Goal: Information Seeking & Learning: Learn about a topic

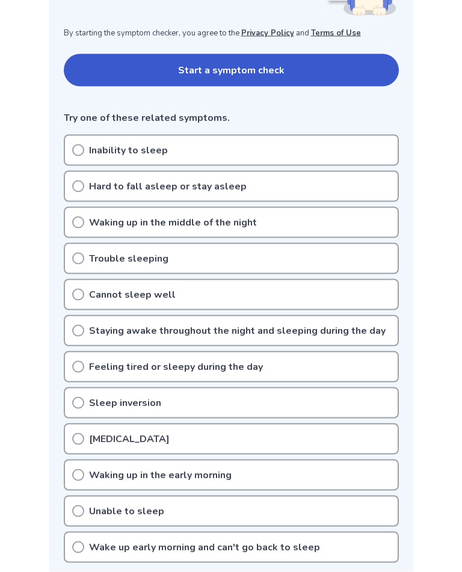
scroll to position [227, 0]
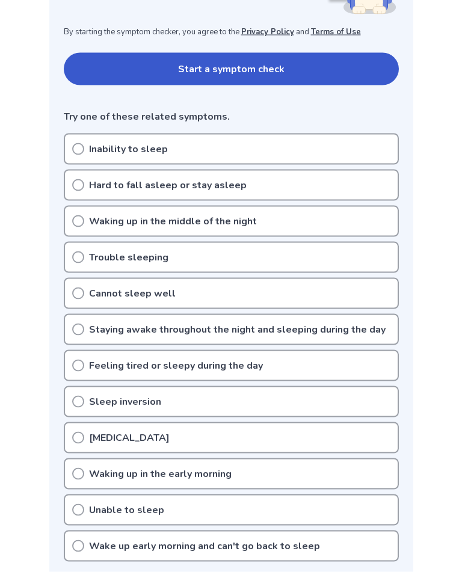
click at [344, 67] on button "Start a symptom check" at bounding box center [231, 69] width 335 height 32
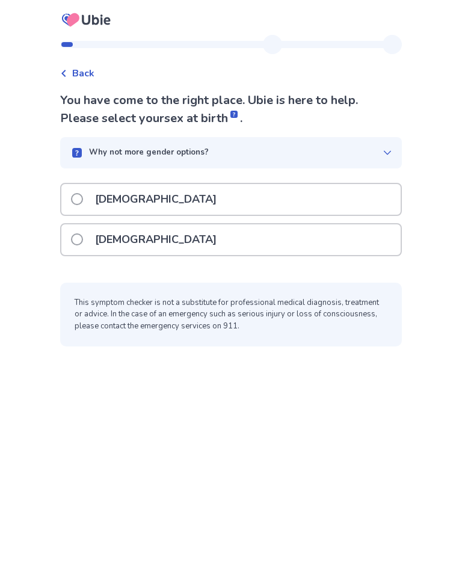
click at [386, 156] on div "Why not more gender options?" at bounding box center [231, 152] width 342 height 31
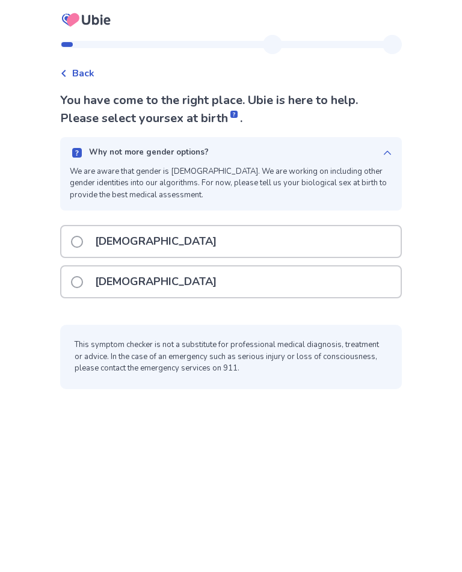
click at [328, 282] on div "[DEMOGRAPHIC_DATA]" at bounding box center [230, 282] width 339 height 31
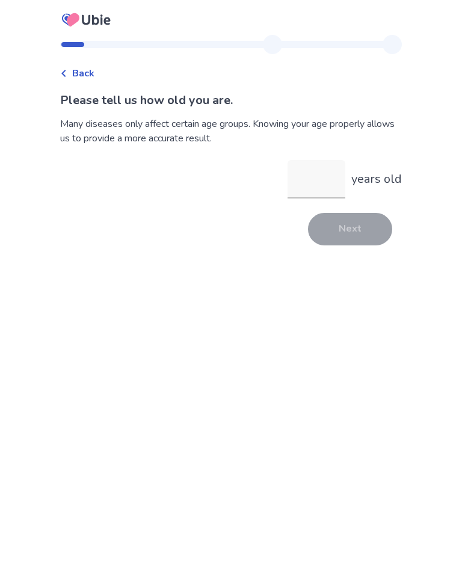
click at [321, 183] on input "years old" at bounding box center [317, 179] width 58 height 39
click at [351, 231] on button "Next" at bounding box center [350, 229] width 84 height 32
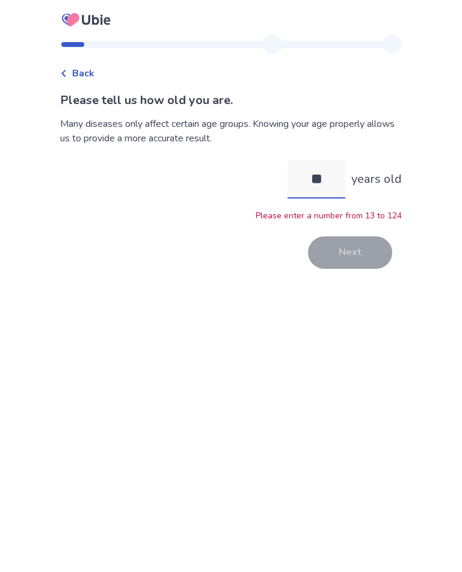
click at [332, 184] on input "**" at bounding box center [317, 179] width 58 height 39
type input "**"
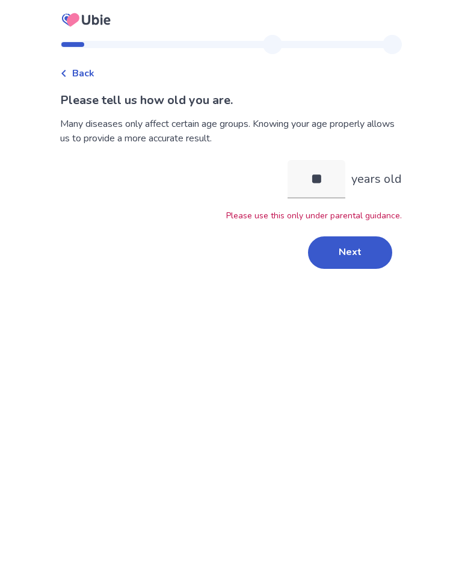
click at [353, 255] on button "Next" at bounding box center [350, 252] width 84 height 32
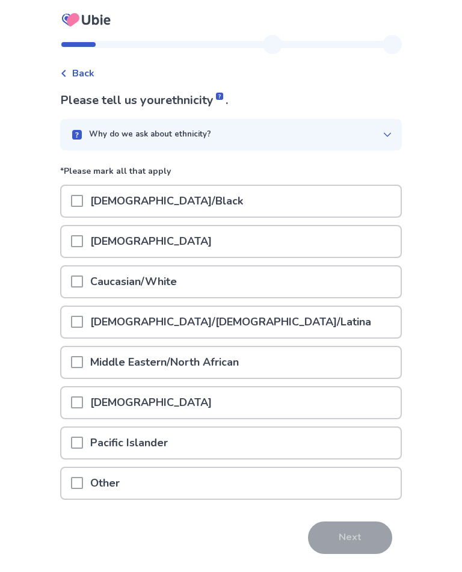
click at [83, 282] on span at bounding box center [77, 282] width 12 height 12
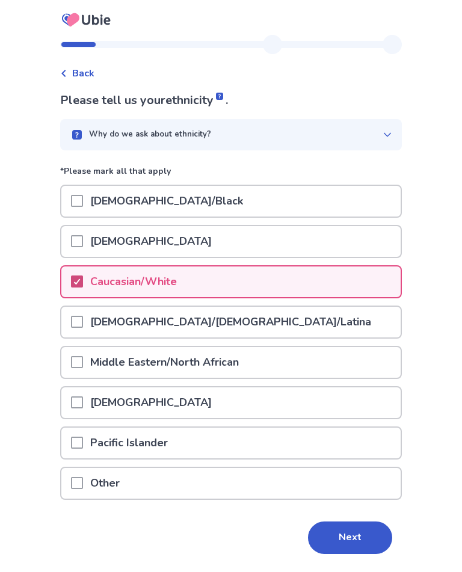
click at [347, 532] on button "Next" at bounding box center [350, 538] width 84 height 32
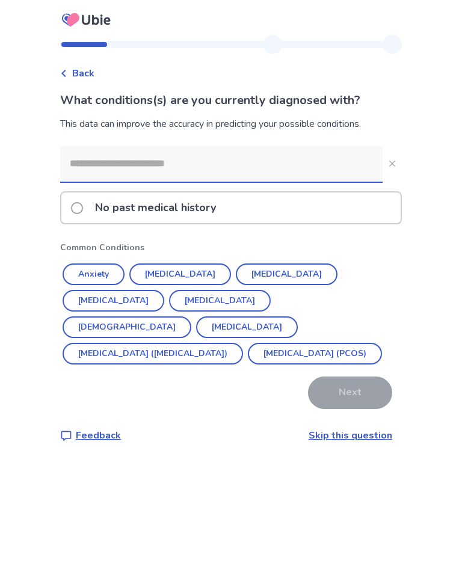
click at [90, 159] on input at bounding box center [221, 164] width 322 height 36
type input "*"
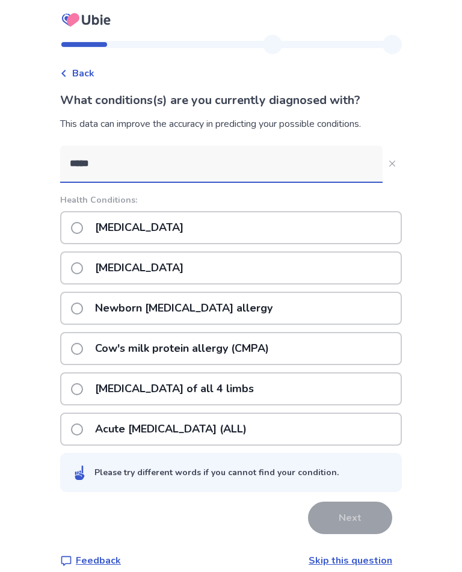
type input "*****"
click at [83, 270] on span at bounding box center [77, 268] width 12 height 12
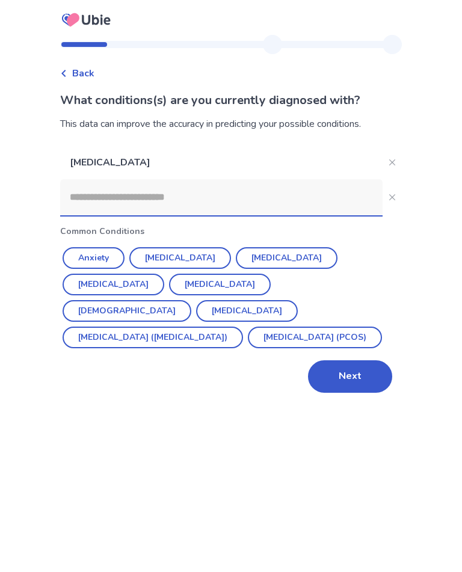
click at [93, 197] on input at bounding box center [221, 197] width 322 height 36
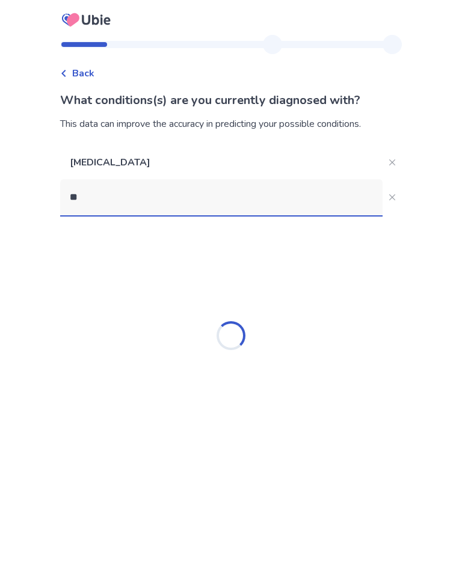
type input "*"
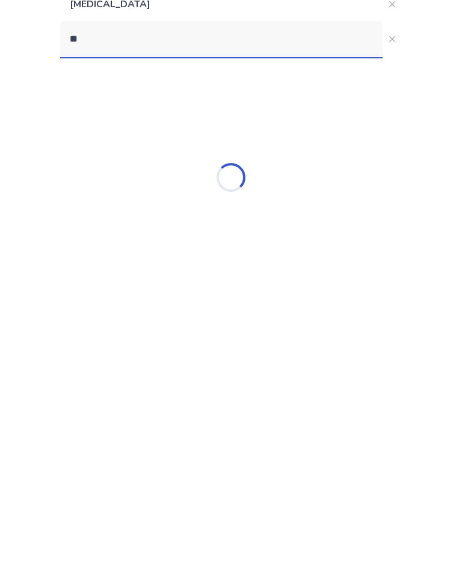
type input "*"
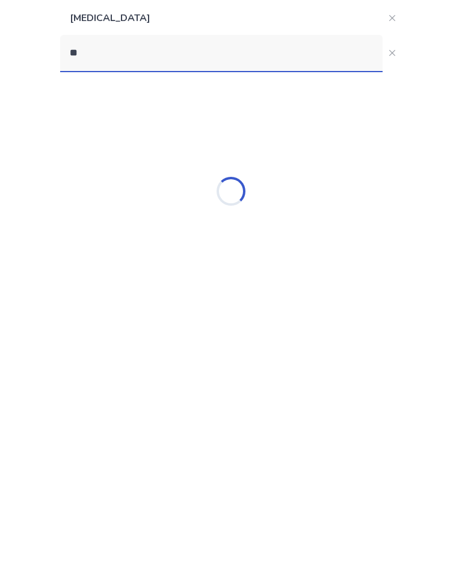
type input "*"
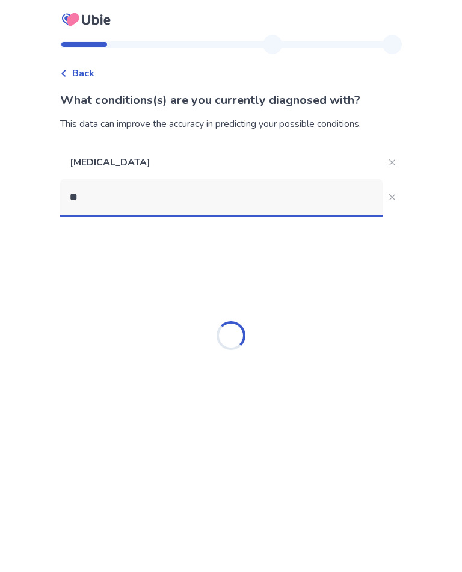
type input "*"
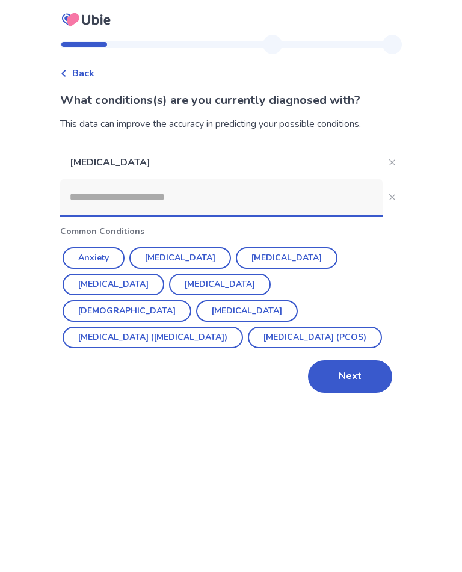
click at [99, 259] on button "Anxiety" at bounding box center [94, 258] width 62 height 22
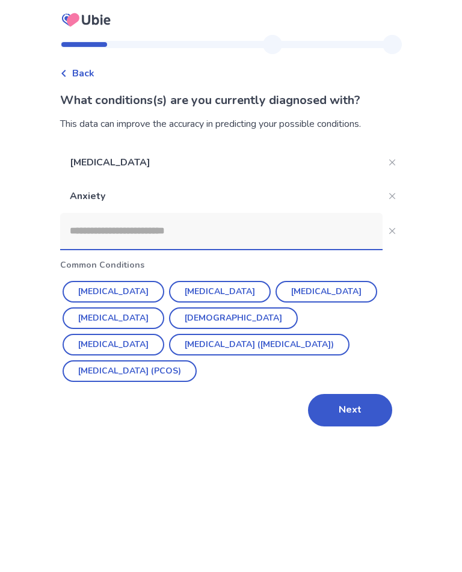
click at [85, 236] on input at bounding box center [221, 231] width 322 height 36
click at [183, 294] on button "[MEDICAL_DATA]" at bounding box center [220, 292] width 102 height 22
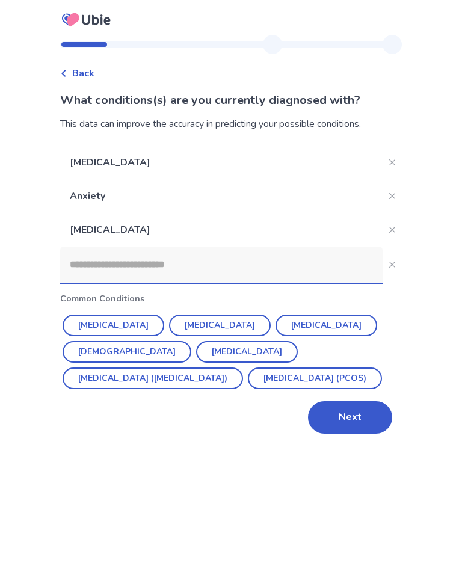
click at [76, 261] on input at bounding box center [221, 265] width 322 height 36
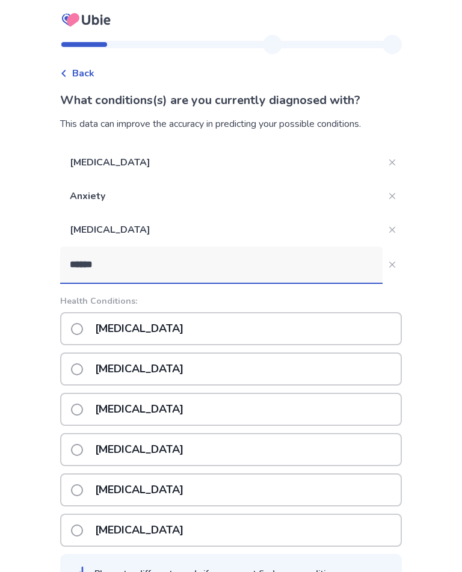
type input "******"
click at [83, 331] on span at bounding box center [77, 329] width 12 height 12
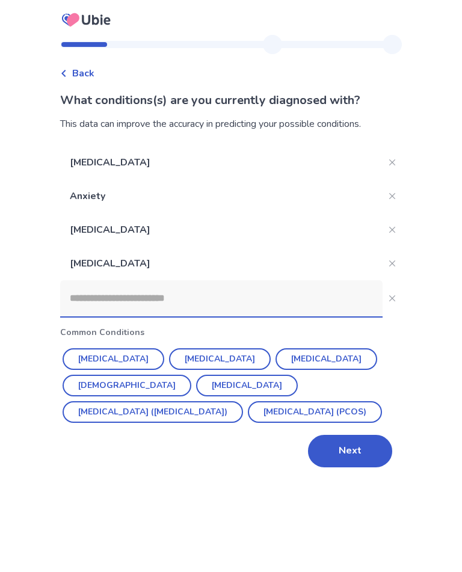
click at [85, 303] on input at bounding box center [221, 298] width 322 height 36
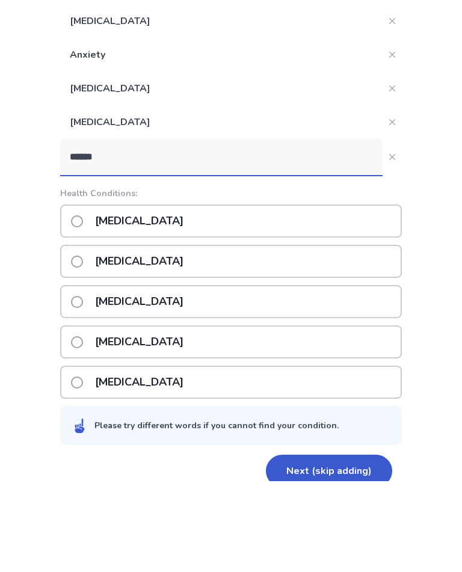
scroll to position [51, 0]
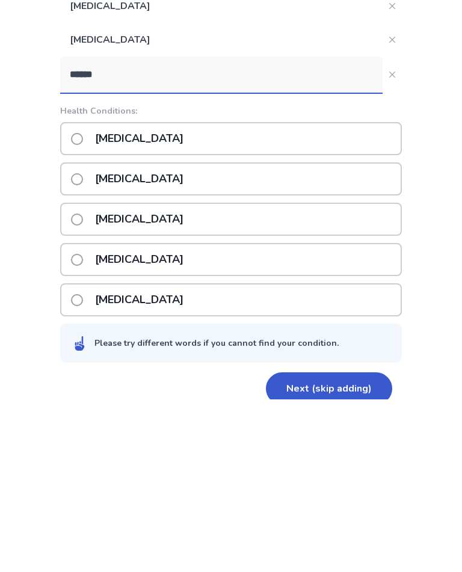
type input "******"
click at [336, 457] on div "[MEDICAL_DATA]" at bounding box center [231, 473] width 342 height 33
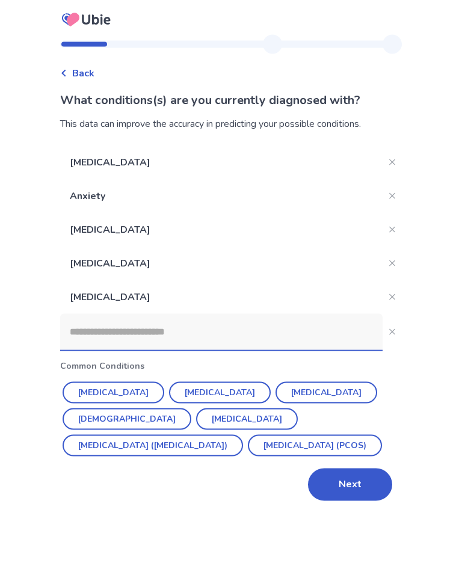
scroll to position [0, 0]
click at [274, 336] on input at bounding box center [221, 332] width 322 height 36
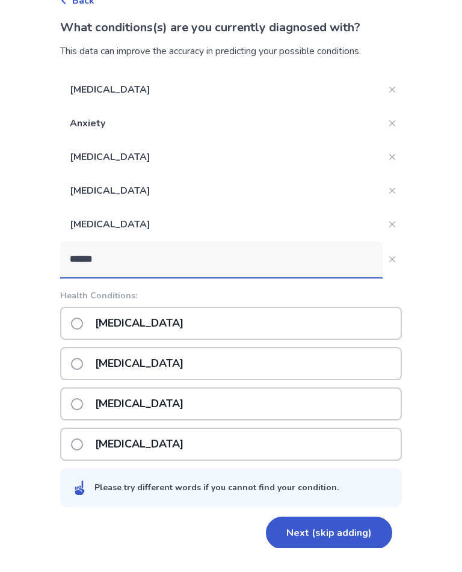
scroll to position [49, 0]
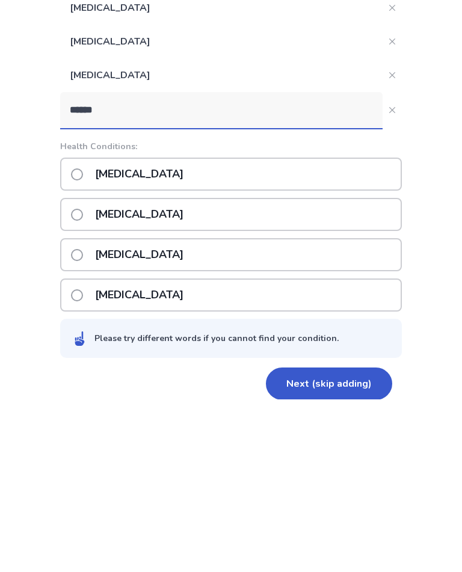
type input "******"
click at [92, 332] on label "[MEDICAL_DATA]" at bounding box center [131, 347] width 120 height 31
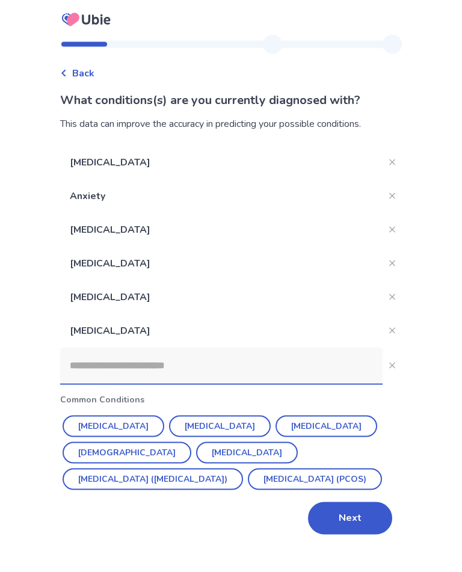
scroll to position [0, 0]
click at [278, 358] on input at bounding box center [221, 366] width 322 height 36
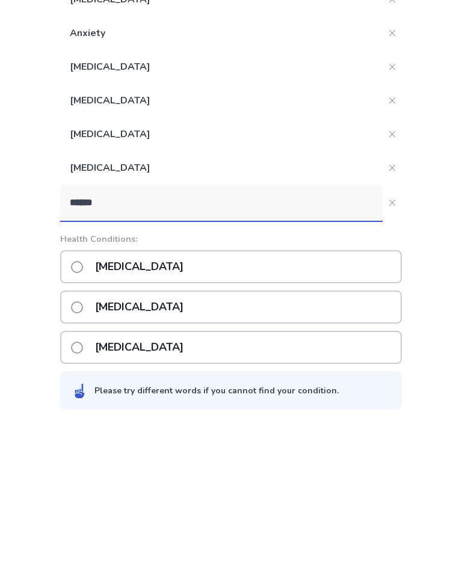
type input "******"
click at [91, 455] on label "[MEDICAL_DATA]" at bounding box center [131, 470] width 120 height 31
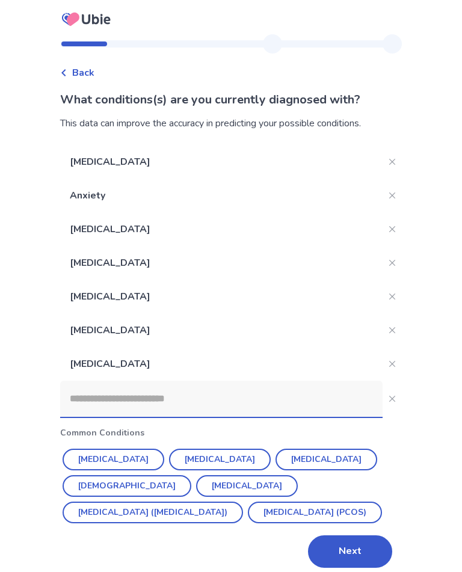
click at [221, 402] on input at bounding box center [221, 399] width 322 height 36
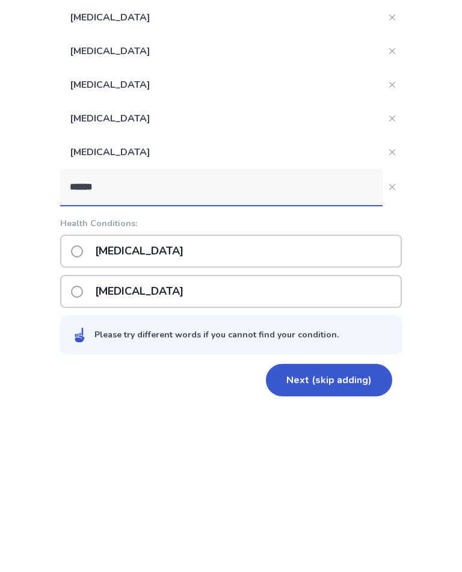
type input "******"
click at [93, 409] on label "[MEDICAL_DATA]" at bounding box center [131, 424] width 120 height 31
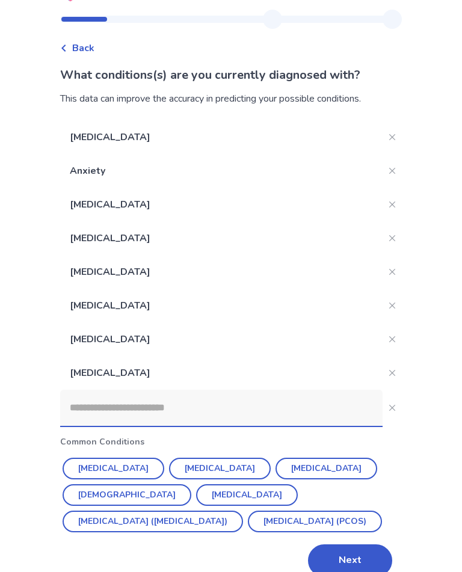
click at [256, 407] on input at bounding box center [221, 408] width 322 height 36
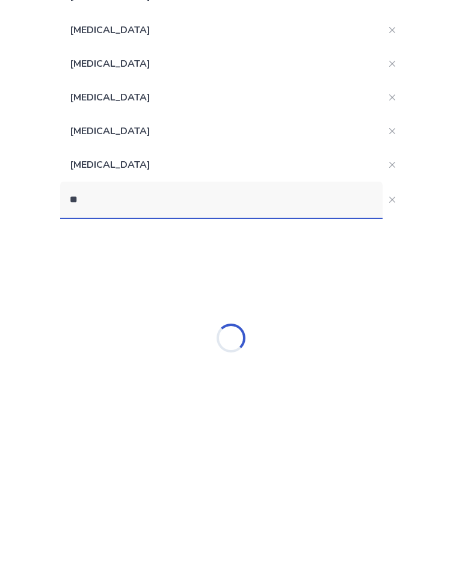
scroll to position [20, 0]
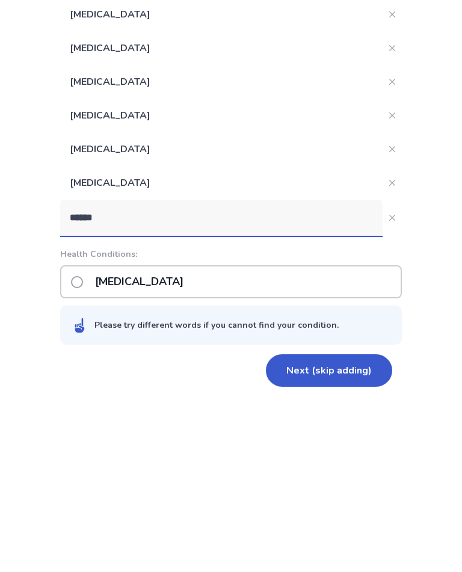
type input "******"
click at [83, 449] on span at bounding box center [77, 455] width 12 height 12
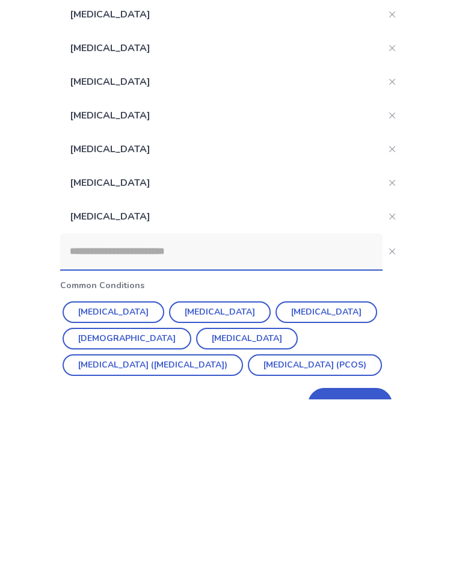
scroll to position [25, 0]
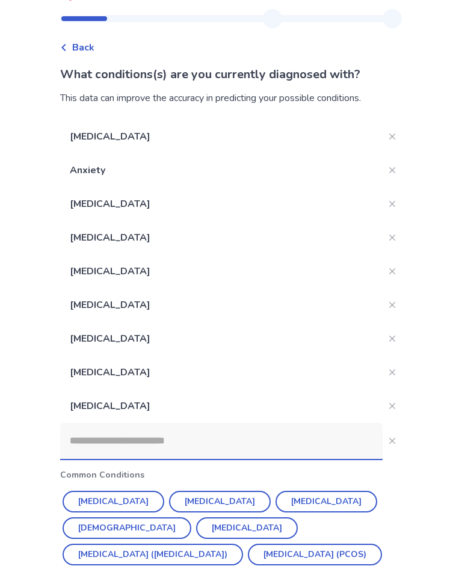
click at [115, 449] on input at bounding box center [221, 442] width 322 height 36
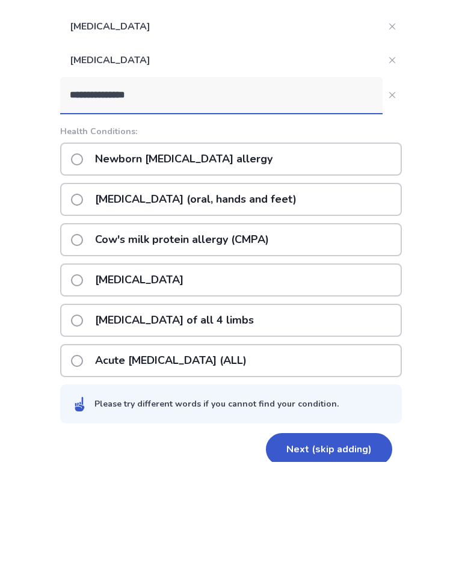
scroll to position [262, 0]
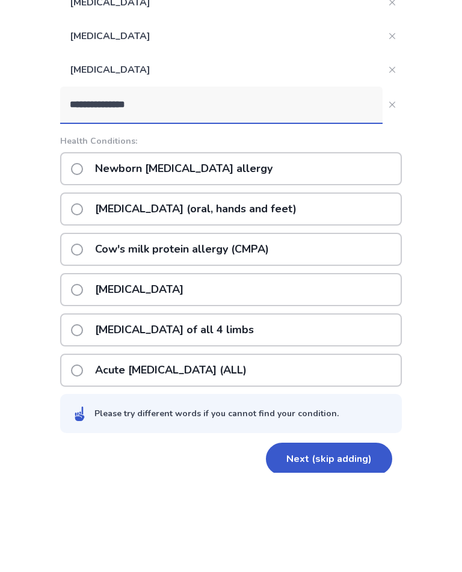
type input "**********"
click at [359, 292] on div "[MEDICAL_DATA] (oral, hands and feet)" at bounding box center [231, 308] width 342 height 33
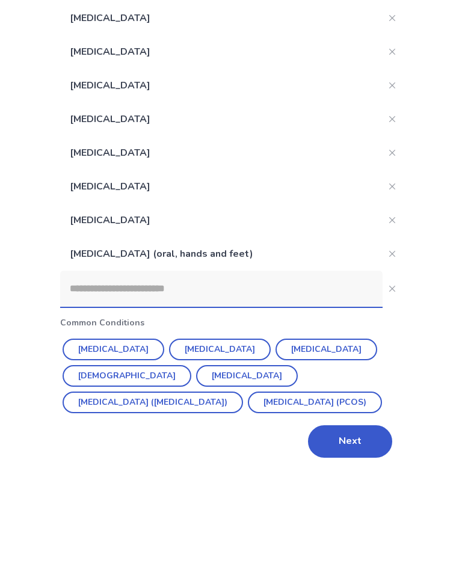
scroll to position [92, 0]
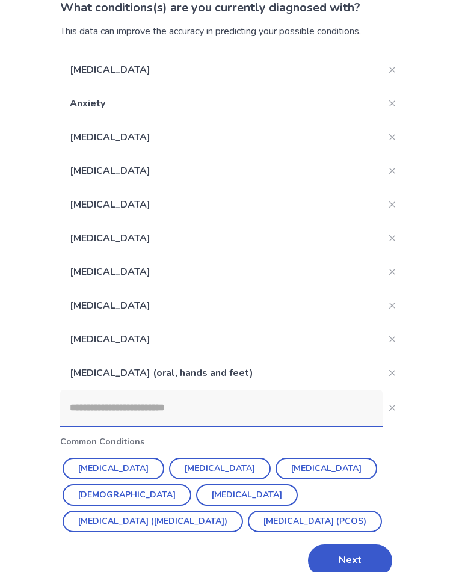
click at [261, 404] on input at bounding box center [221, 408] width 322 height 36
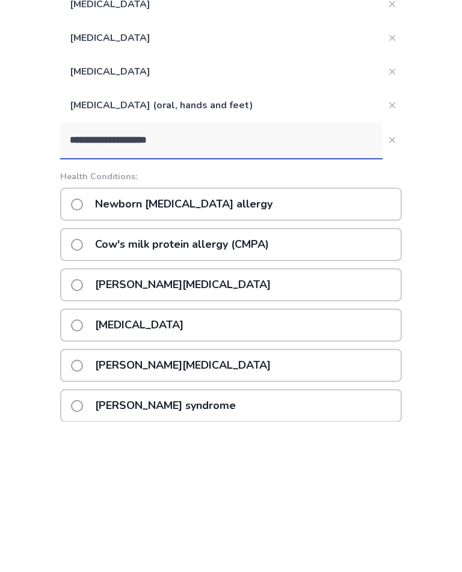
scroll to position [182, 0]
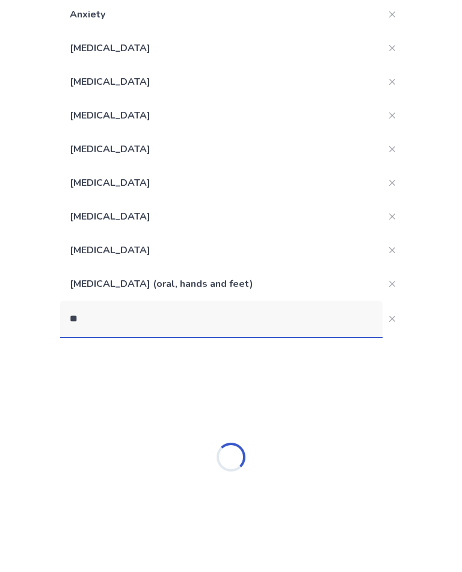
type input "*"
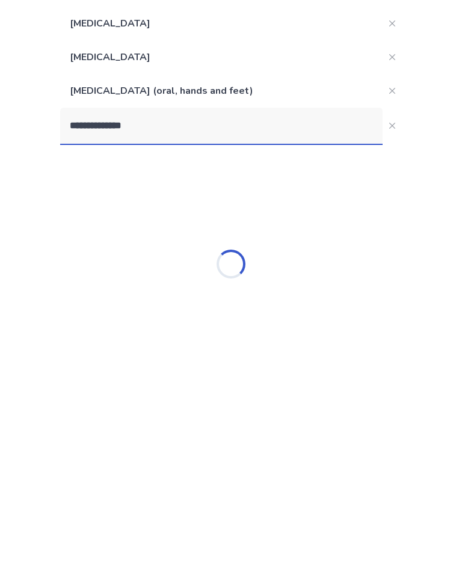
scroll to position [202, 0]
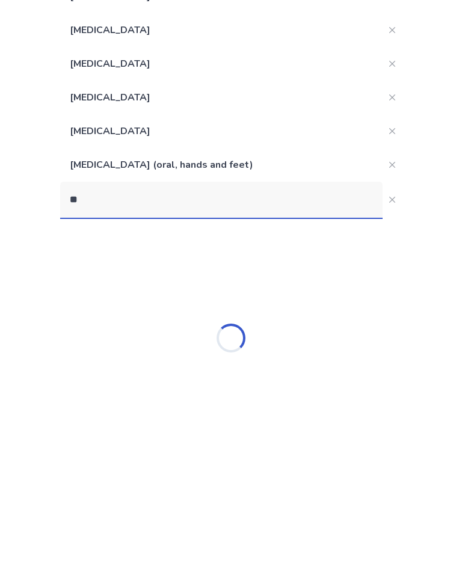
type input "*"
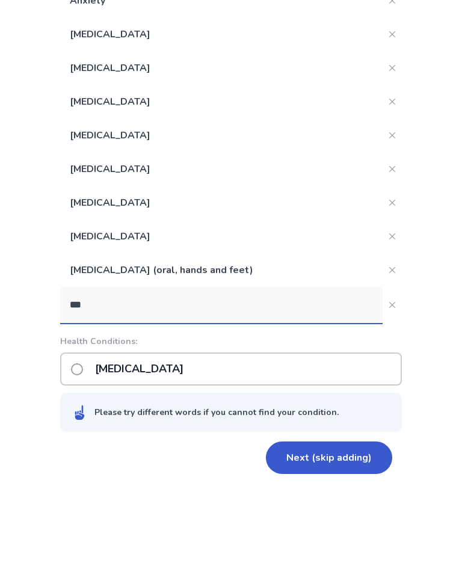
scroll to position [113, 0]
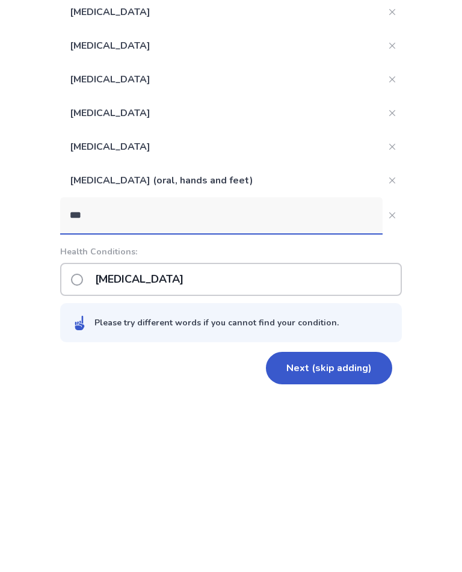
type input "***"
click at [270, 436] on div "[MEDICAL_DATA]" at bounding box center [231, 452] width 342 height 33
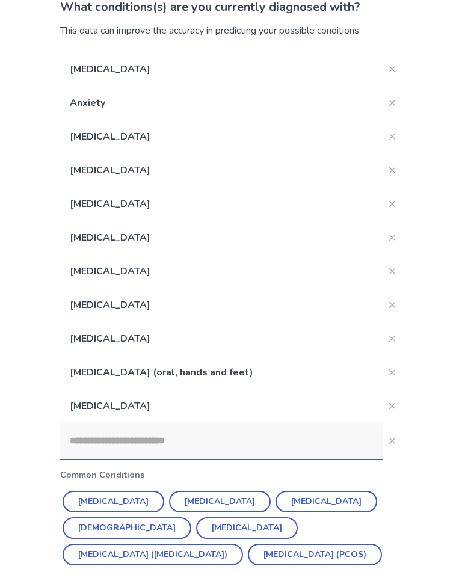
click at [210, 436] on input at bounding box center [221, 442] width 322 height 36
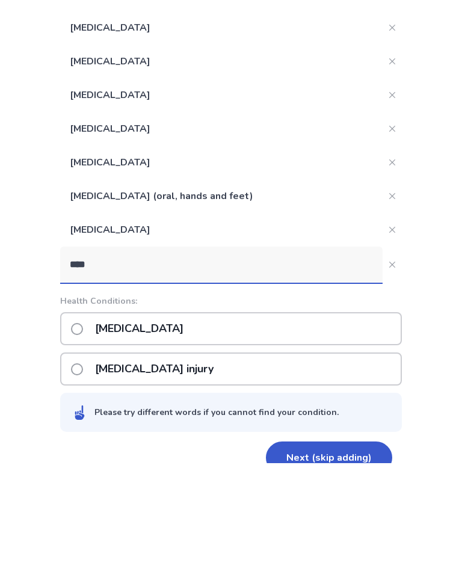
scroll to position [187, 0]
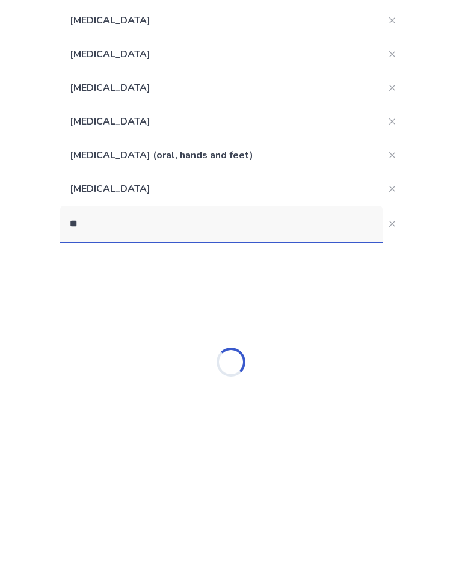
type input "*"
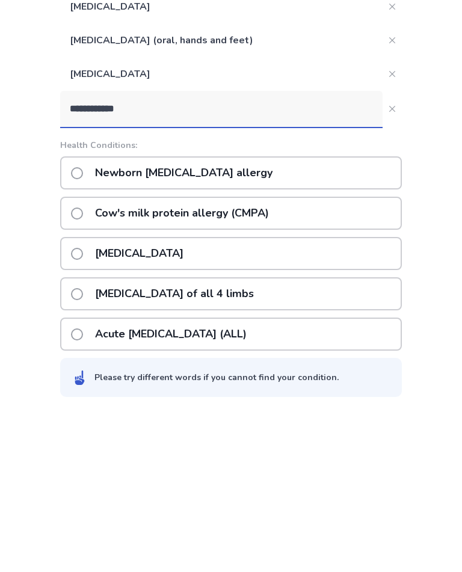
scroll to position [235, 0]
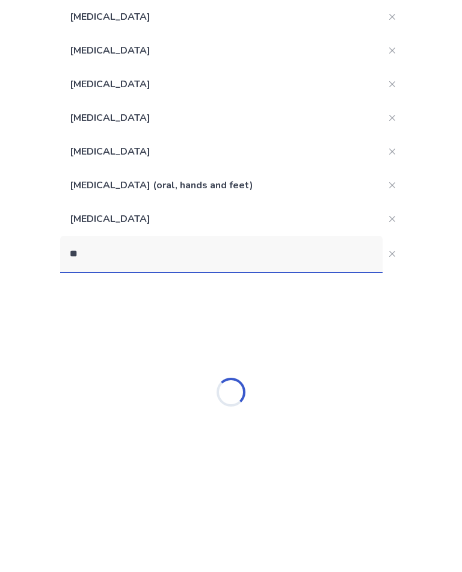
type input "*"
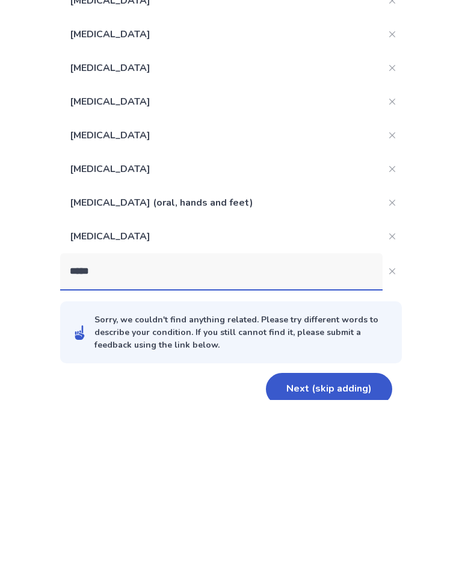
scroll to position [111, 0]
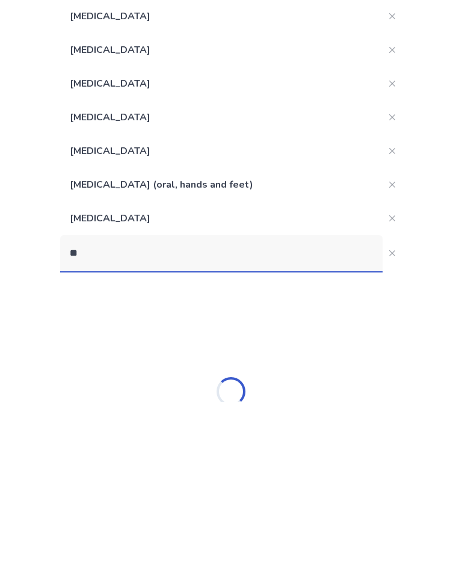
type input "*"
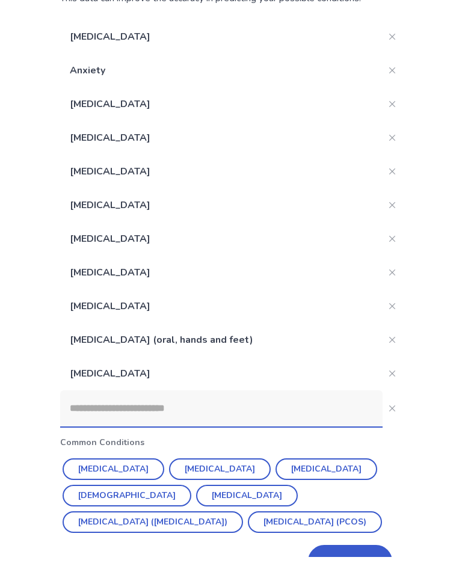
scroll to position [146, 0]
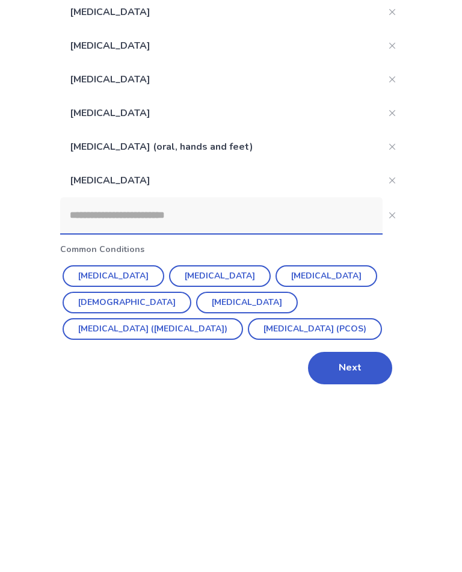
click at [356, 525] on button "Next" at bounding box center [350, 541] width 84 height 32
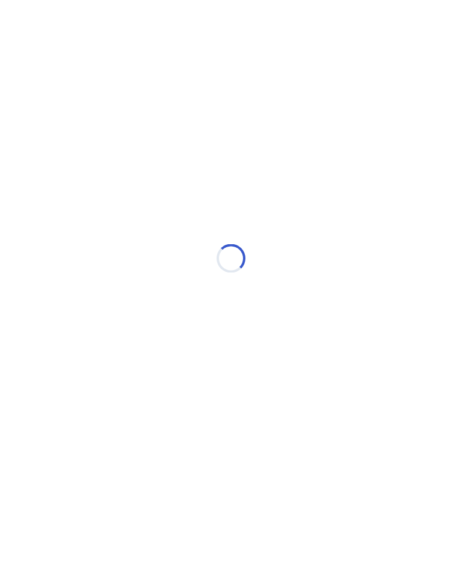
scroll to position [0, 0]
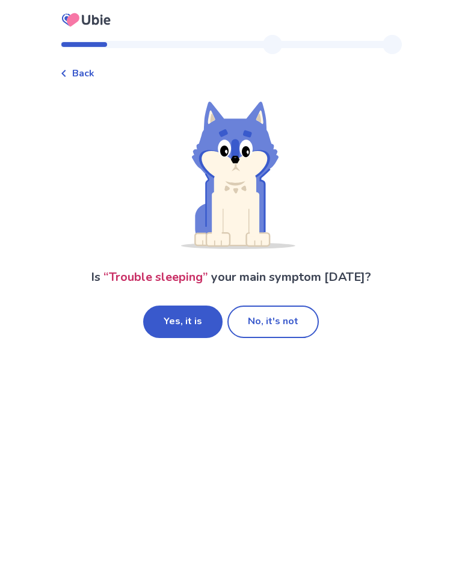
click at [196, 324] on button "Yes, it is" at bounding box center [182, 322] width 79 height 32
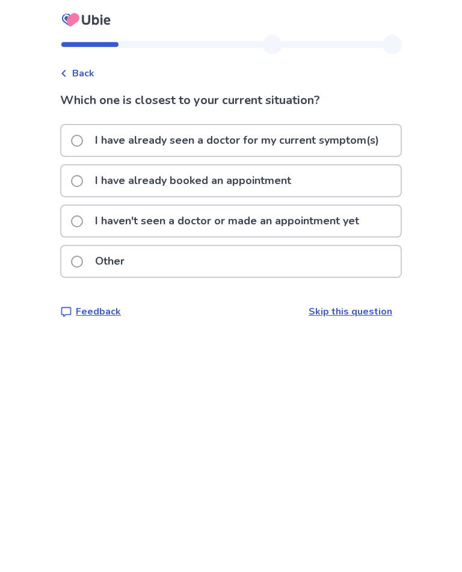
click at [366, 220] on p "I haven't seen a doctor or made an appointment yet" at bounding box center [227, 221] width 279 height 31
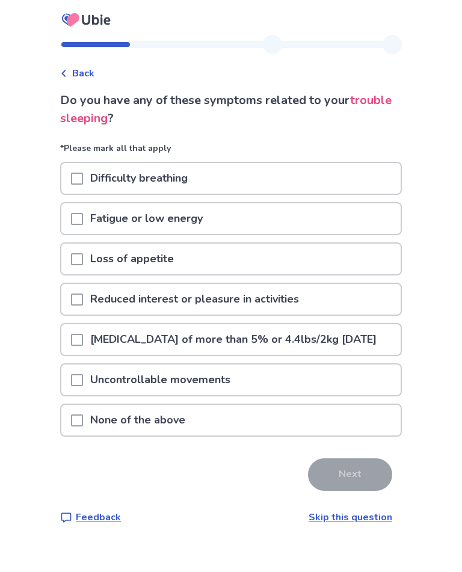
click at [315, 227] on div "Fatigue or low energy" at bounding box center [230, 218] width 339 height 31
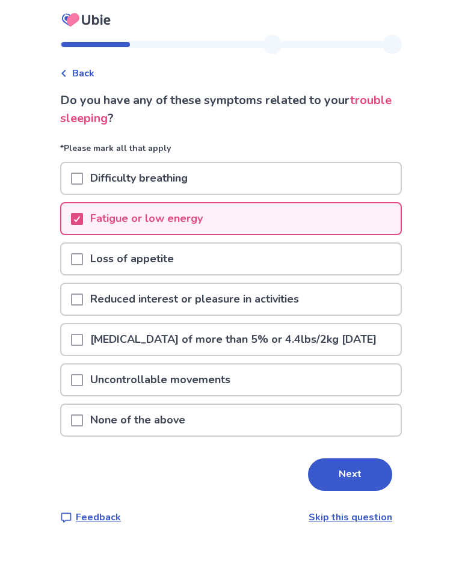
click at [83, 257] on span at bounding box center [77, 259] width 12 height 12
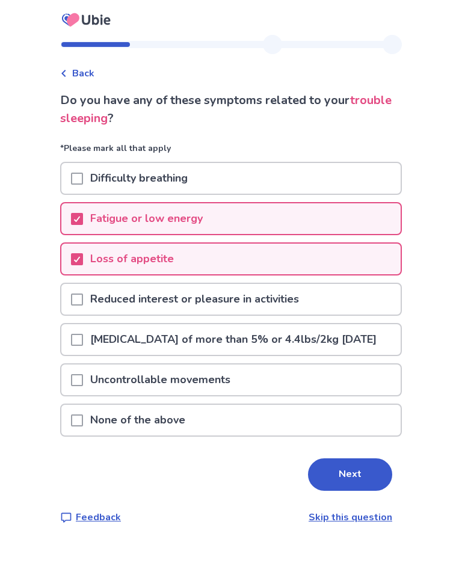
click at [83, 292] on div at bounding box center [77, 299] width 12 height 31
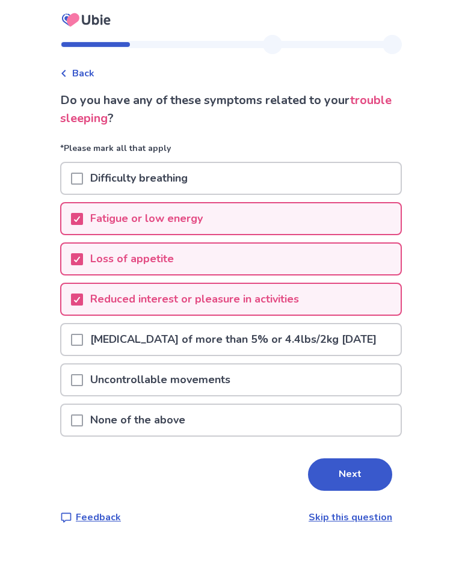
click at [341, 485] on button "Next" at bounding box center [350, 474] width 84 height 32
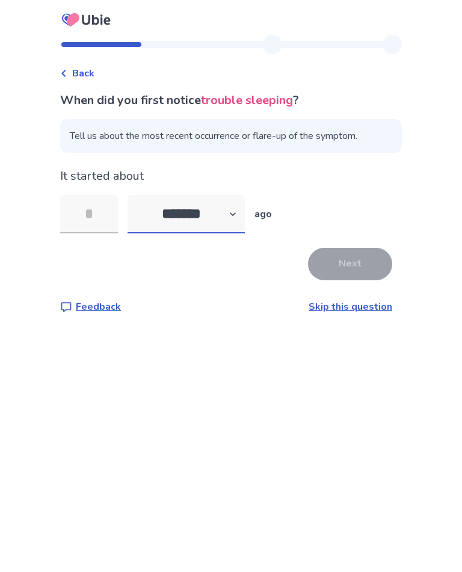
click at [171, 206] on select "******* ****** ******* ******** *******" at bounding box center [186, 214] width 117 height 39
click at [223, 211] on select "******* ****** ******* ******** *******" at bounding box center [186, 214] width 117 height 39
select select "*"
click at [81, 219] on input "tel" at bounding box center [89, 214] width 58 height 39
type input "*"
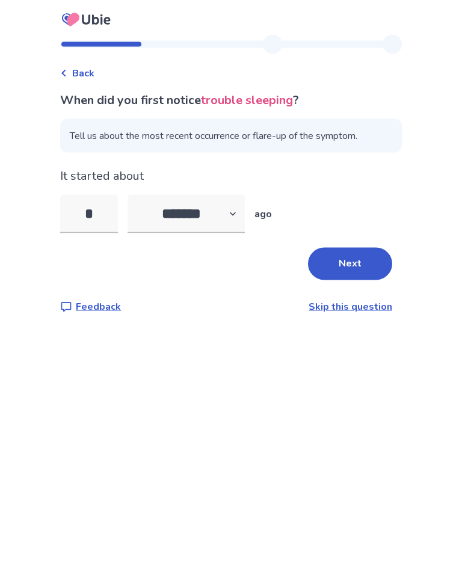
click at [363, 260] on button "Next" at bounding box center [350, 264] width 84 height 32
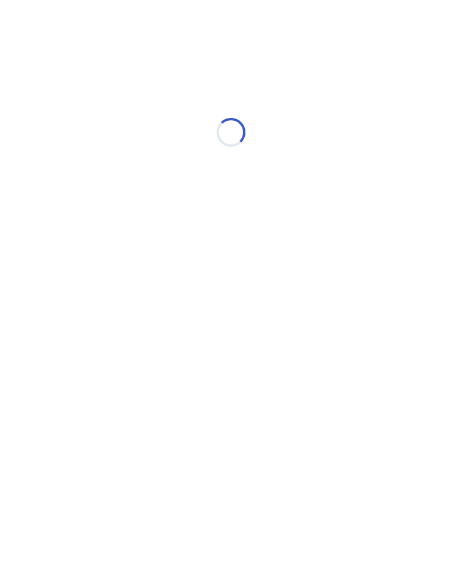
select select "*"
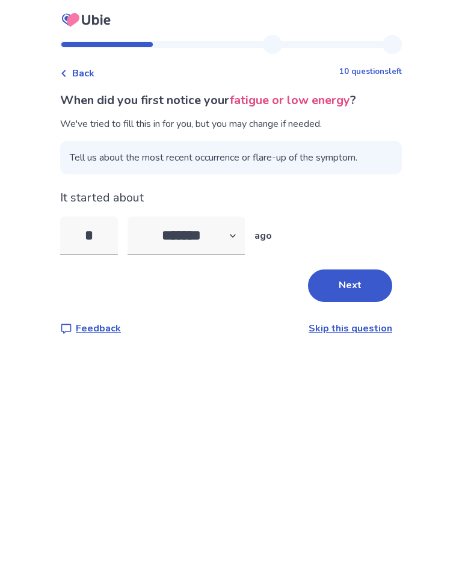
click at [352, 281] on button "Next" at bounding box center [350, 286] width 84 height 32
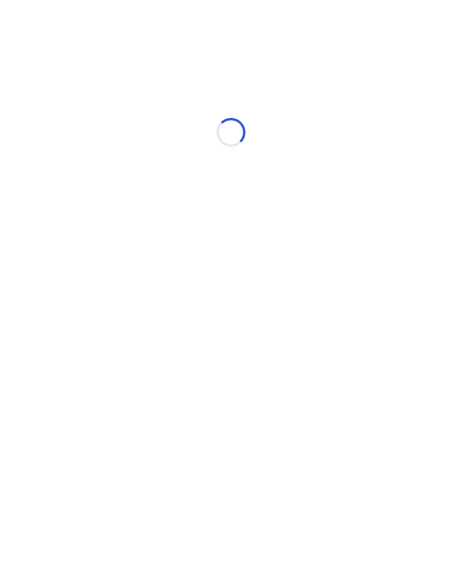
select select "*"
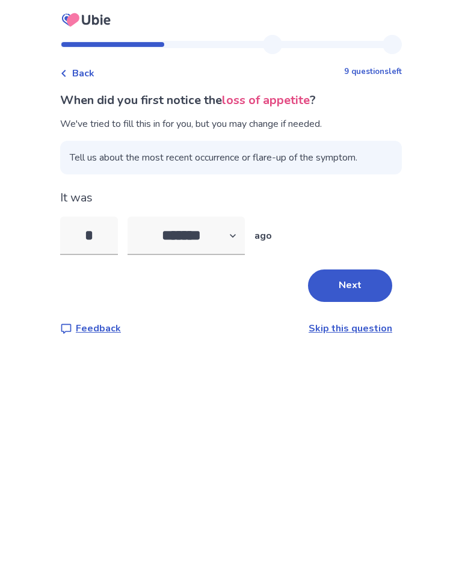
click at [349, 284] on button "Next" at bounding box center [350, 286] width 84 height 32
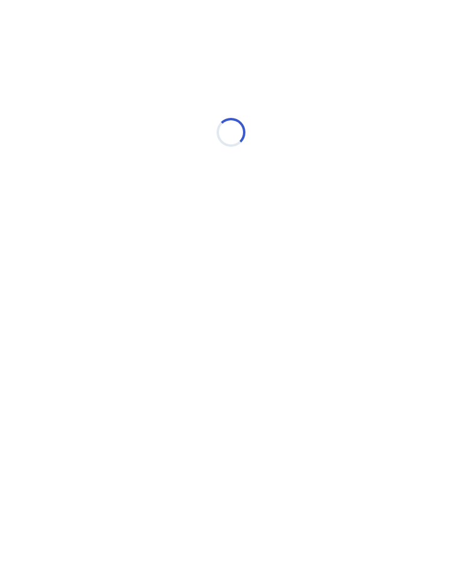
select select "*"
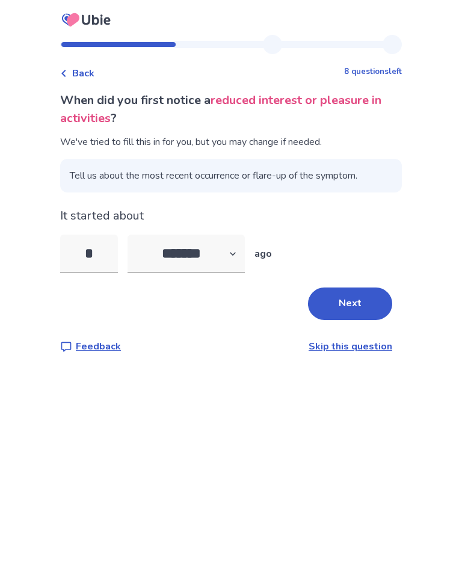
click at [344, 304] on button "Next" at bounding box center [350, 304] width 84 height 32
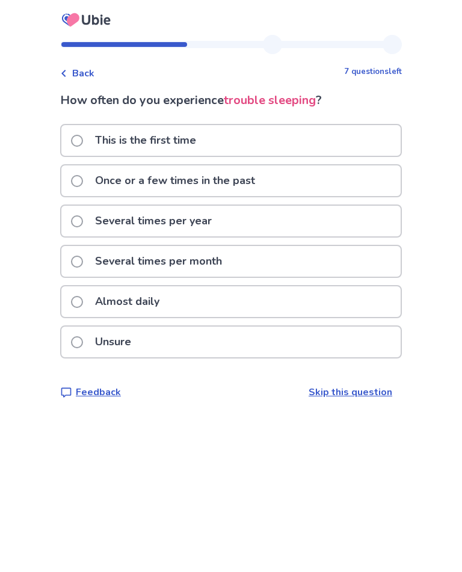
click at [117, 299] on p "Almost daily" at bounding box center [127, 301] width 79 height 31
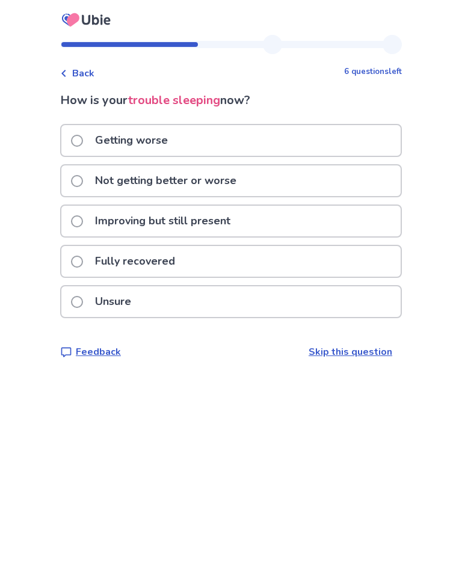
click at [102, 140] on p "Getting worse" at bounding box center [131, 140] width 87 height 31
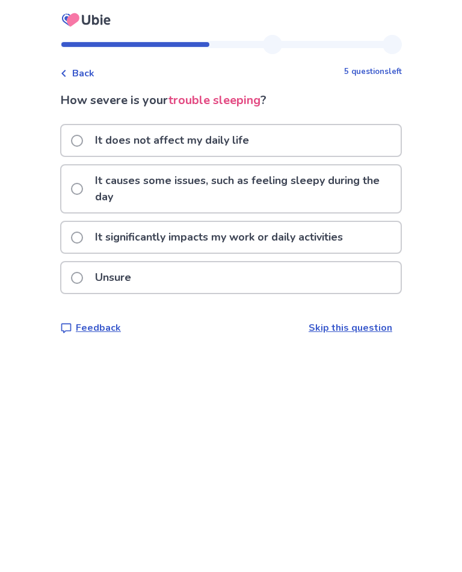
click at [91, 184] on label "It causes some issues, such as feeling sleepy during the day" at bounding box center [236, 188] width 330 height 47
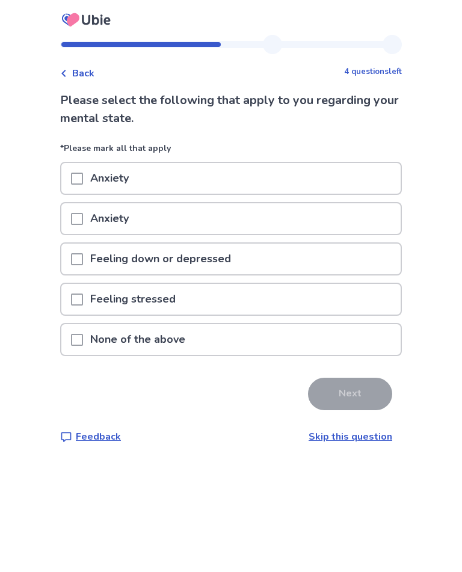
click at [83, 179] on span at bounding box center [77, 179] width 12 height 12
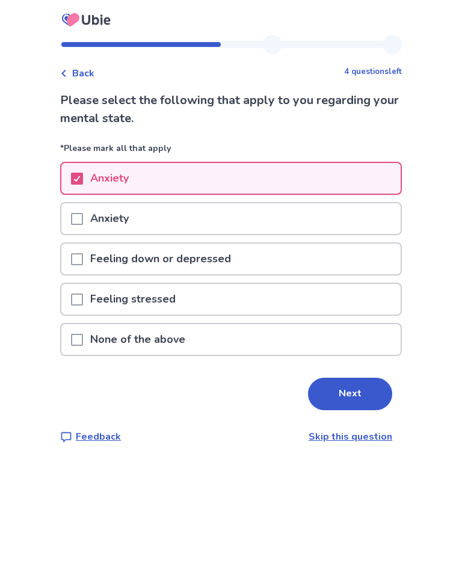
click at [83, 217] on span at bounding box center [77, 219] width 12 height 12
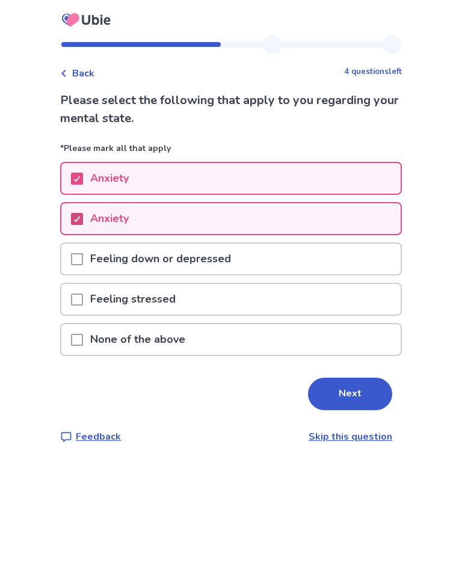
click at [83, 256] on span at bounding box center [77, 259] width 12 height 12
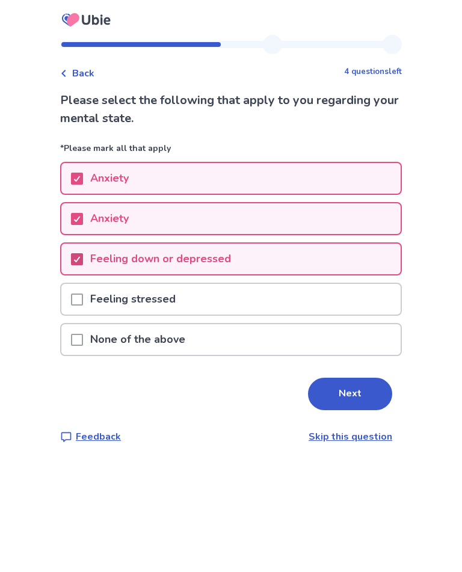
click at [83, 295] on span at bounding box center [77, 300] width 12 height 12
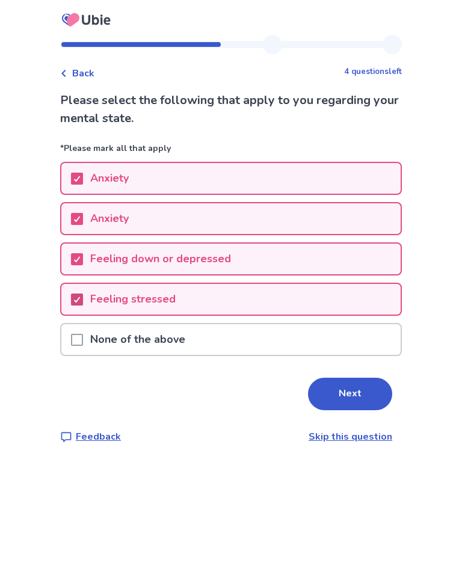
click at [349, 393] on button "Next" at bounding box center [350, 394] width 84 height 32
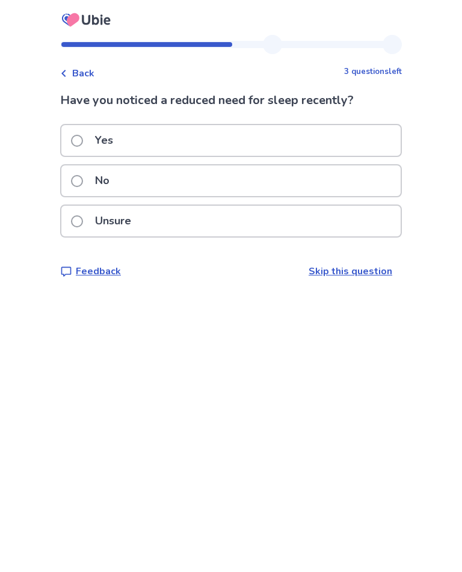
click at [82, 138] on span at bounding box center [77, 141] width 12 height 12
click at [83, 136] on span at bounding box center [77, 141] width 12 height 12
click at [83, 182] on span at bounding box center [77, 181] width 12 height 12
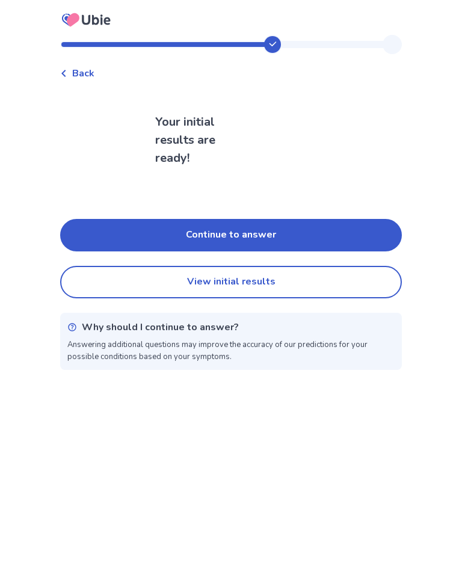
click at [106, 231] on button "Continue to answer" at bounding box center [231, 235] width 342 height 32
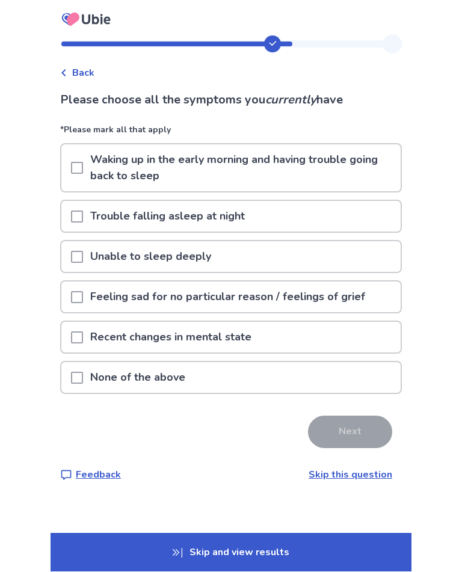
scroll to position [20, 0]
click at [83, 211] on span at bounding box center [77, 217] width 12 height 12
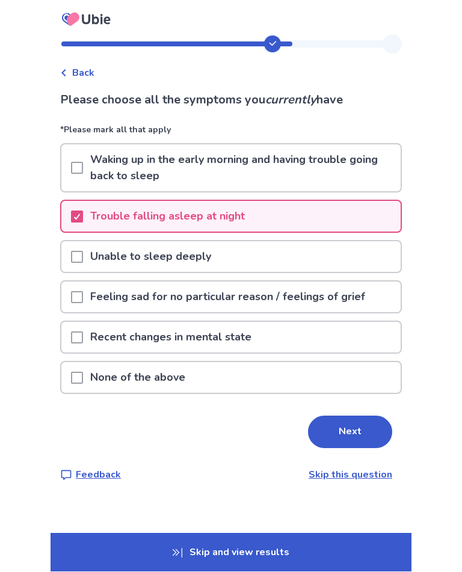
click at [83, 251] on span at bounding box center [77, 257] width 12 height 12
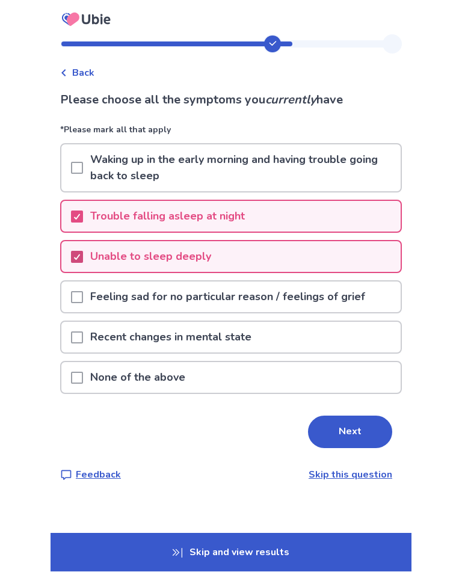
click at [81, 292] on span at bounding box center [77, 298] width 12 height 12
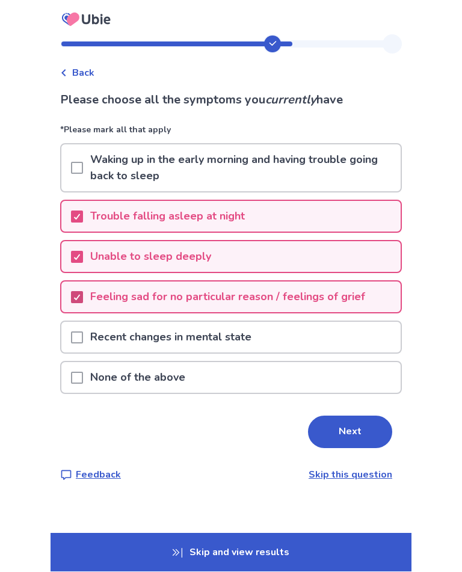
click at [82, 322] on div at bounding box center [77, 337] width 12 height 31
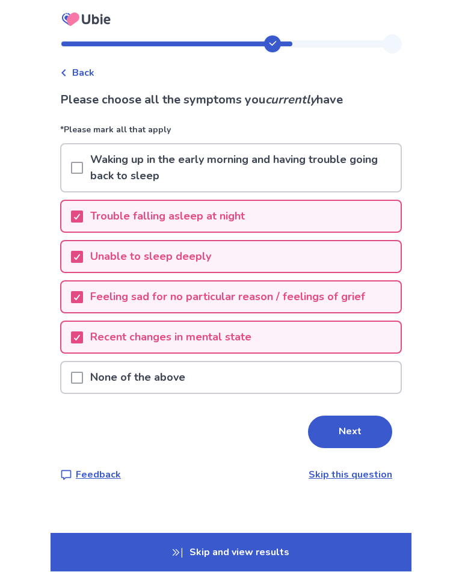
click at [356, 416] on button "Next" at bounding box center [350, 432] width 84 height 32
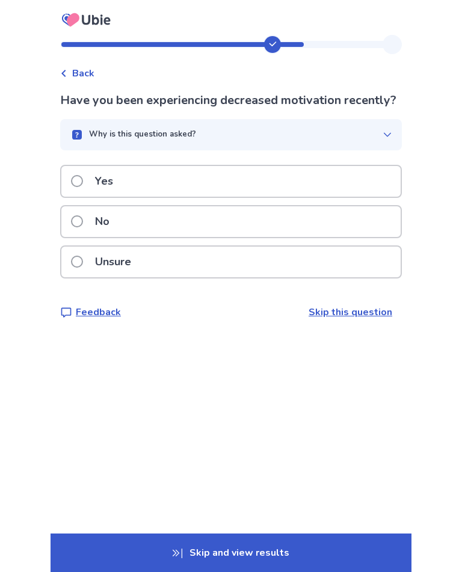
click at [369, 150] on button "Why is this question asked?" at bounding box center [231, 134] width 342 height 31
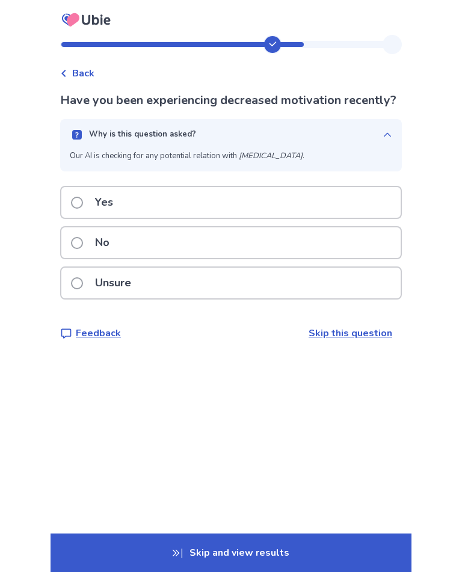
click at [91, 218] on label "Yes" at bounding box center [95, 202] width 49 height 31
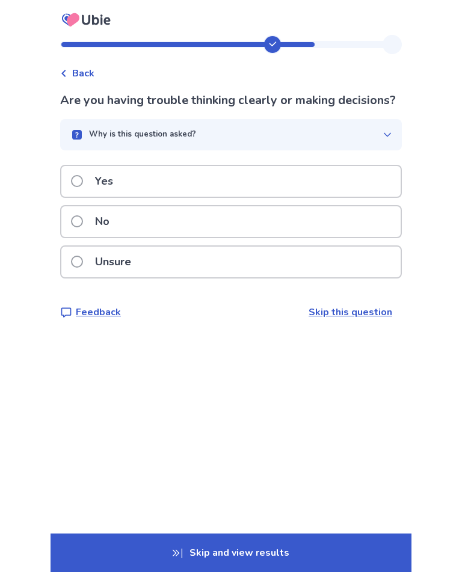
click at [83, 187] on span at bounding box center [77, 181] width 12 height 12
click at [90, 187] on label "Yes" at bounding box center [95, 181] width 49 height 31
click at [91, 185] on label "Yes" at bounding box center [95, 181] width 49 height 31
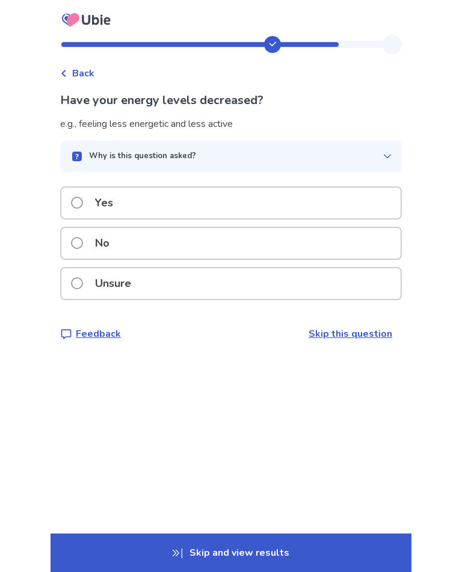
click at [91, 199] on label "Yes" at bounding box center [95, 203] width 49 height 31
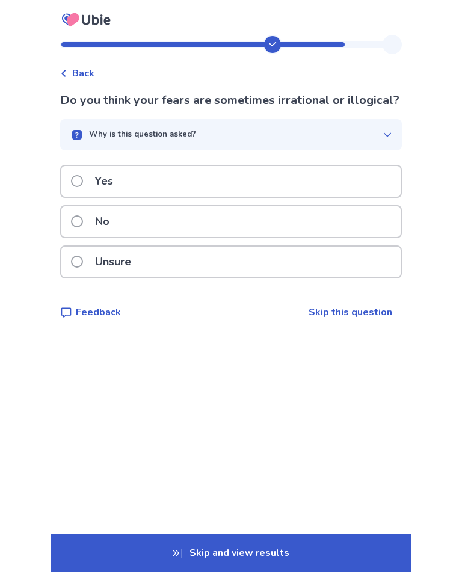
click at [83, 187] on span at bounding box center [77, 181] width 12 height 12
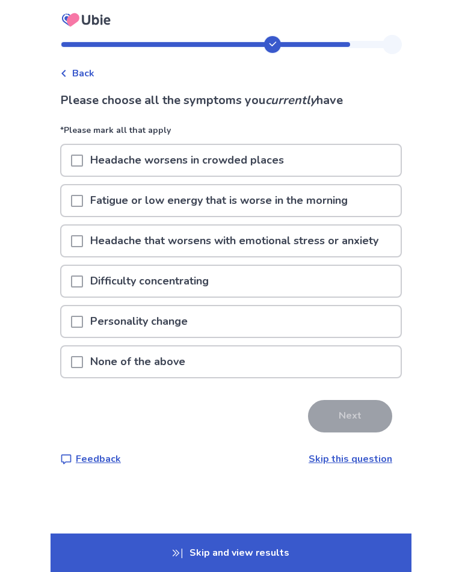
click at [82, 160] on span at bounding box center [77, 161] width 12 height 12
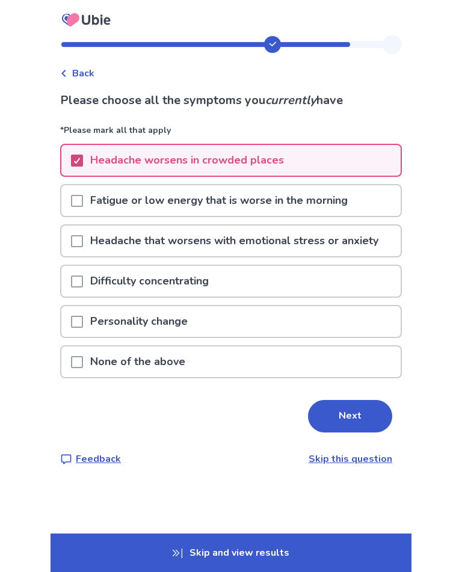
click at [83, 199] on span at bounding box center [77, 201] width 12 height 12
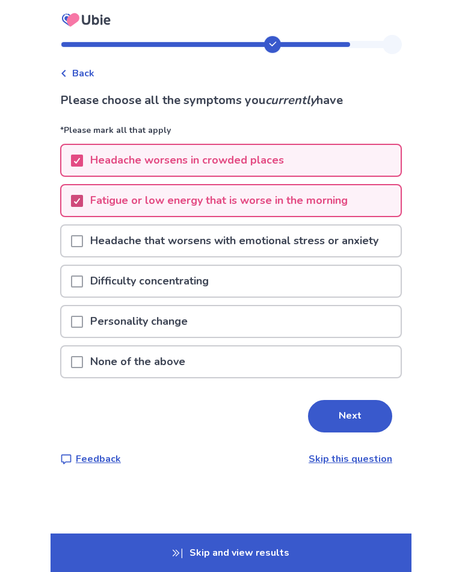
click at [83, 240] on span at bounding box center [77, 241] width 12 height 12
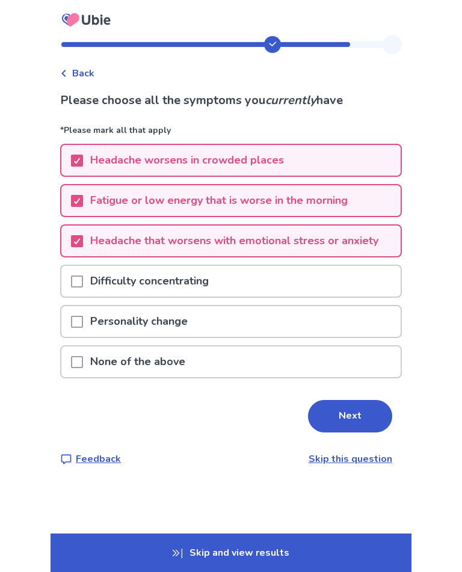
click at [79, 279] on span at bounding box center [77, 282] width 12 height 12
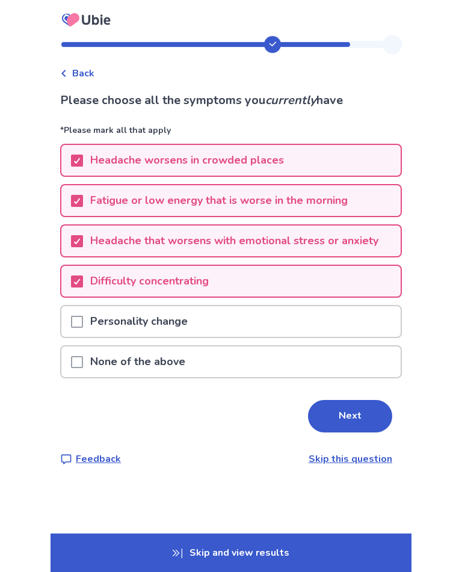
click at [83, 316] on span at bounding box center [77, 322] width 12 height 12
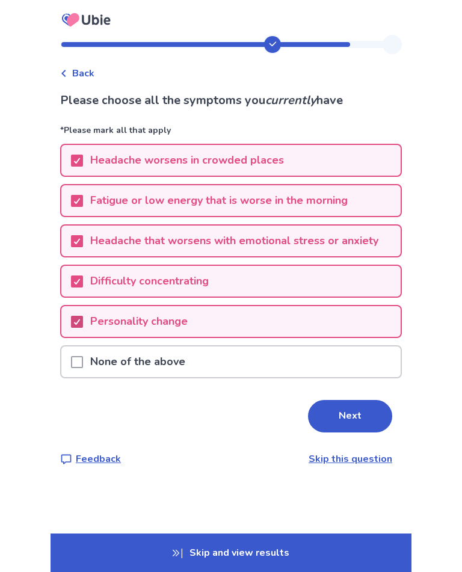
click at [344, 412] on button "Next" at bounding box center [350, 416] width 84 height 32
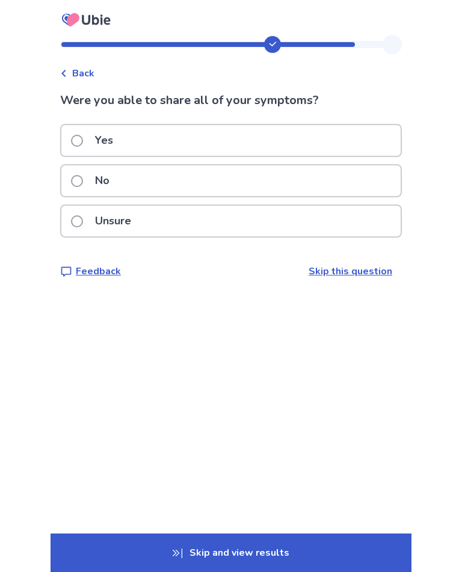
click at [83, 224] on span at bounding box center [77, 221] width 12 height 12
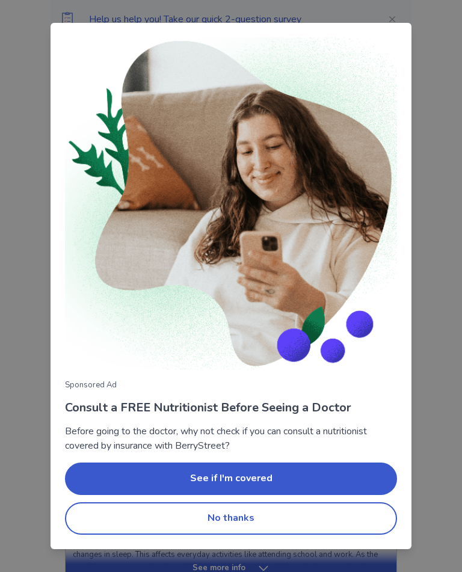
click at [285, 510] on button "No thanks" at bounding box center [231, 518] width 332 height 32
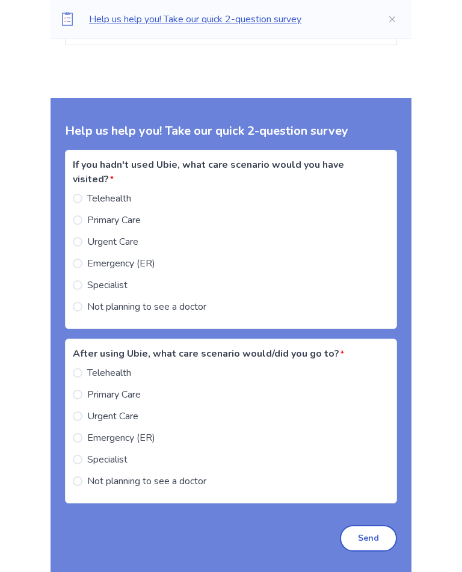
scroll to position [1239, 0]
click at [82, 302] on span at bounding box center [78, 307] width 10 height 10
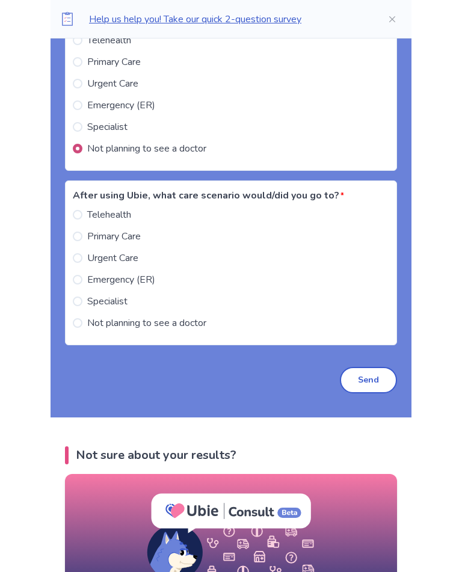
scroll to position [1399, 0]
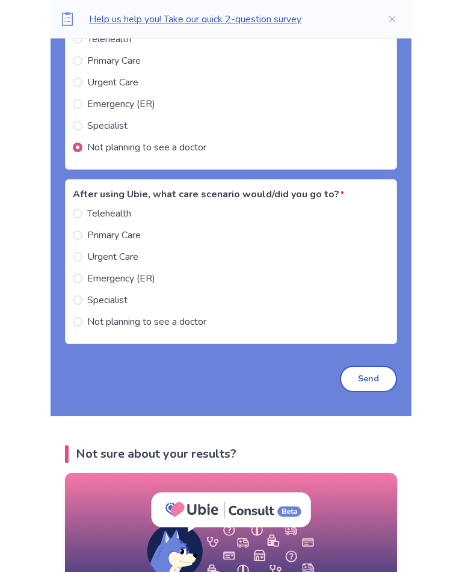
click at [91, 318] on label "Not planning to see a doctor" at bounding box center [140, 322] width 134 height 14
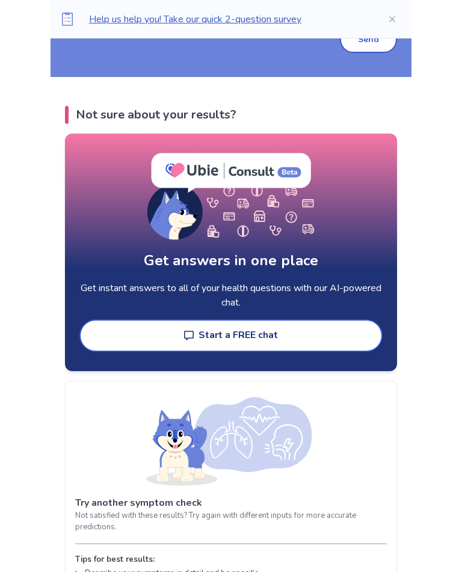
scroll to position [1742, 0]
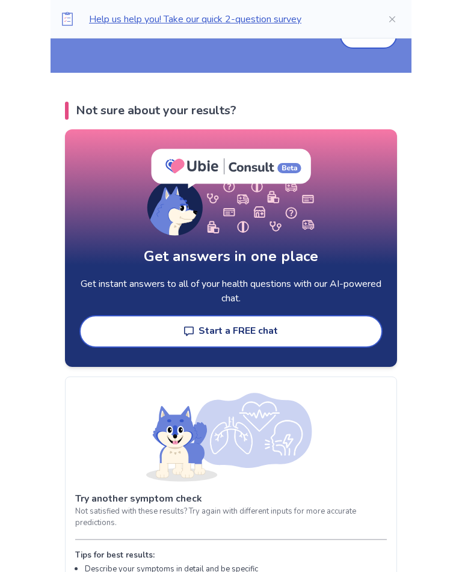
click at [116, 322] on button "Start a FREE chat" at bounding box center [230, 332] width 303 height 32
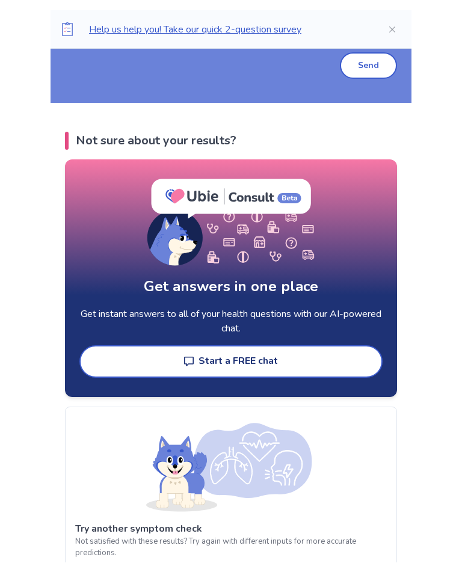
scroll to position [1742, 0]
